Goal: Find specific page/section: Find specific page/section

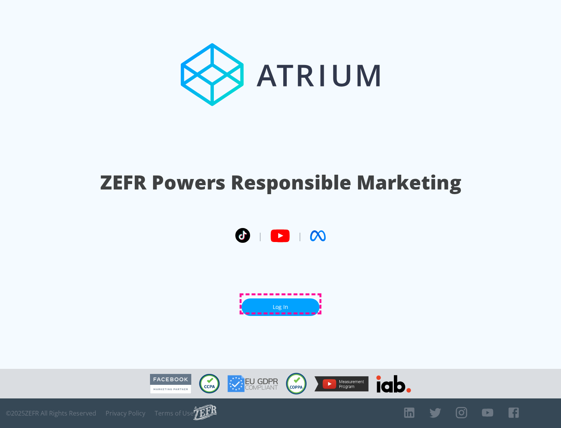
click at [280, 304] on link "Log In" at bounding box center [280, 308] width 78 height 18
